Goal: Information Seeking & Learning: Learn about a topic

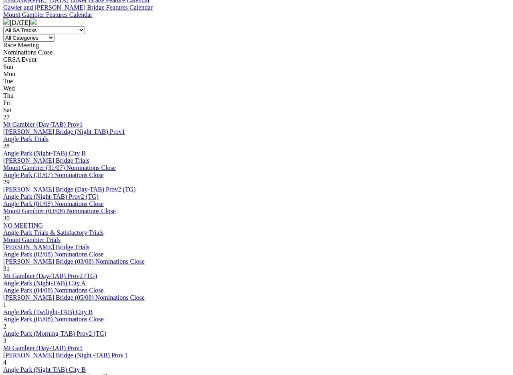
scroll to position [332, 0]
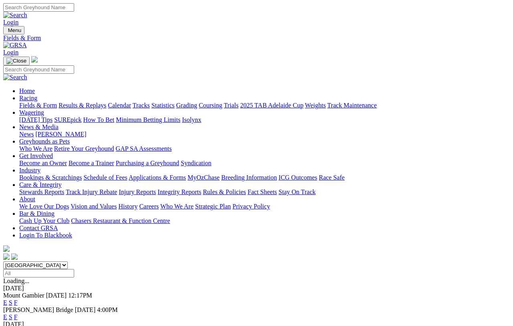
click at [27, 42] on img at bounding box center [15, 45] width 24 height 7
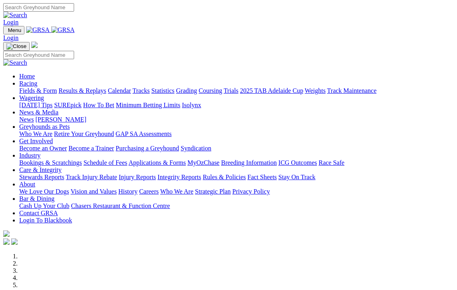
click at [268, 282] on li at bounding box center [236, 285] width 435 height 7
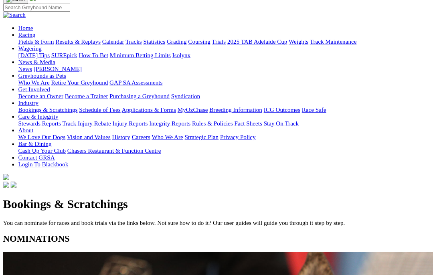
scroll to position [58, 0]
